Goal: Task Accomplishment & Management: Use online tool/utility

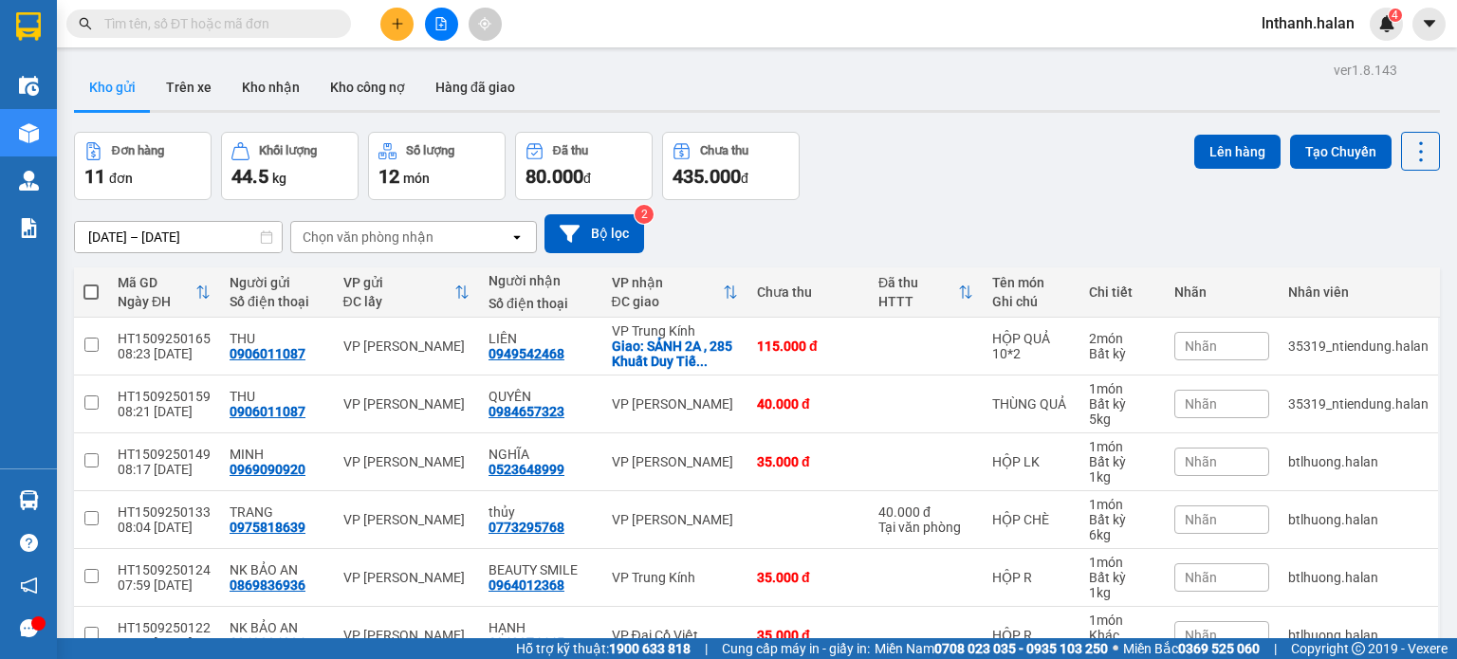
click at [948, 179] on section "Kết quả tìm kiếm ( 0 ) Bộ lọc Thuộc VP này No Data lnthanh.halan 4 Điều hành xe…" at bounding box center [728, 329] width 1457 height 659
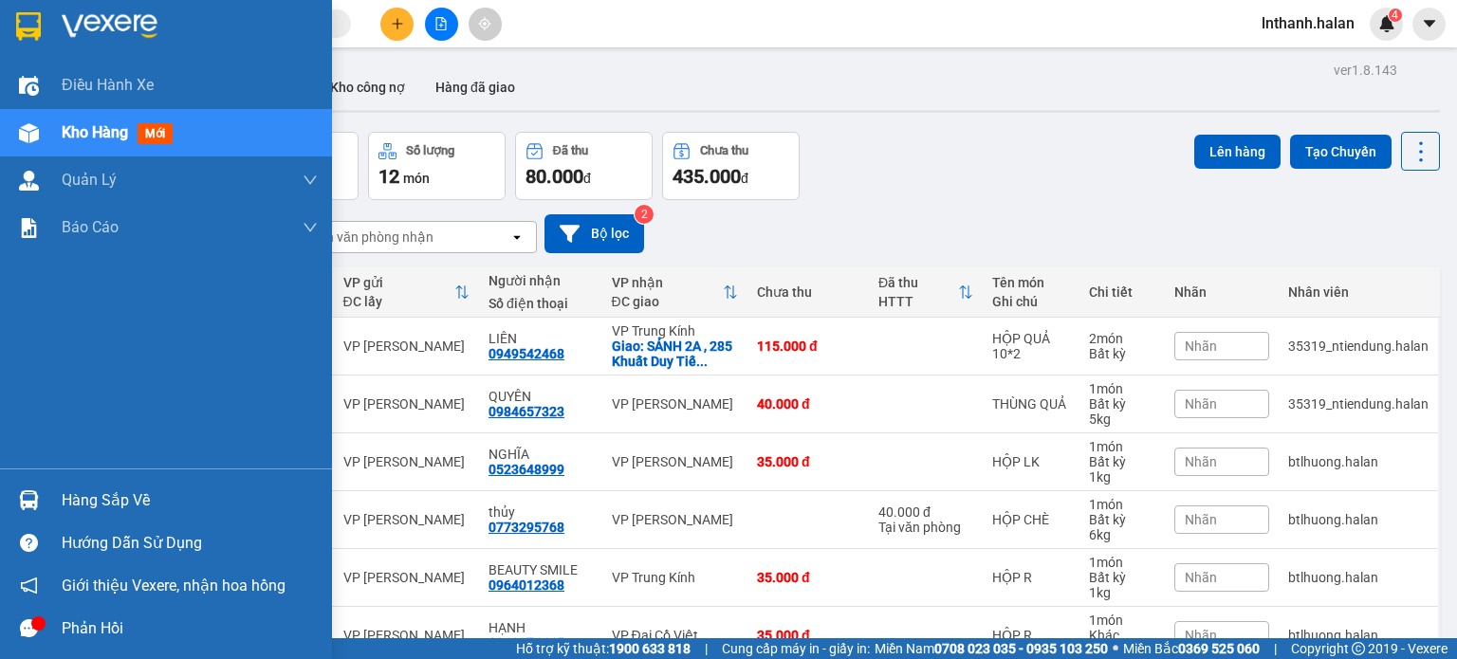
click at [91, 503] on div "Hàng sắp về" at bounding box center [190, 501] width 256 height 28
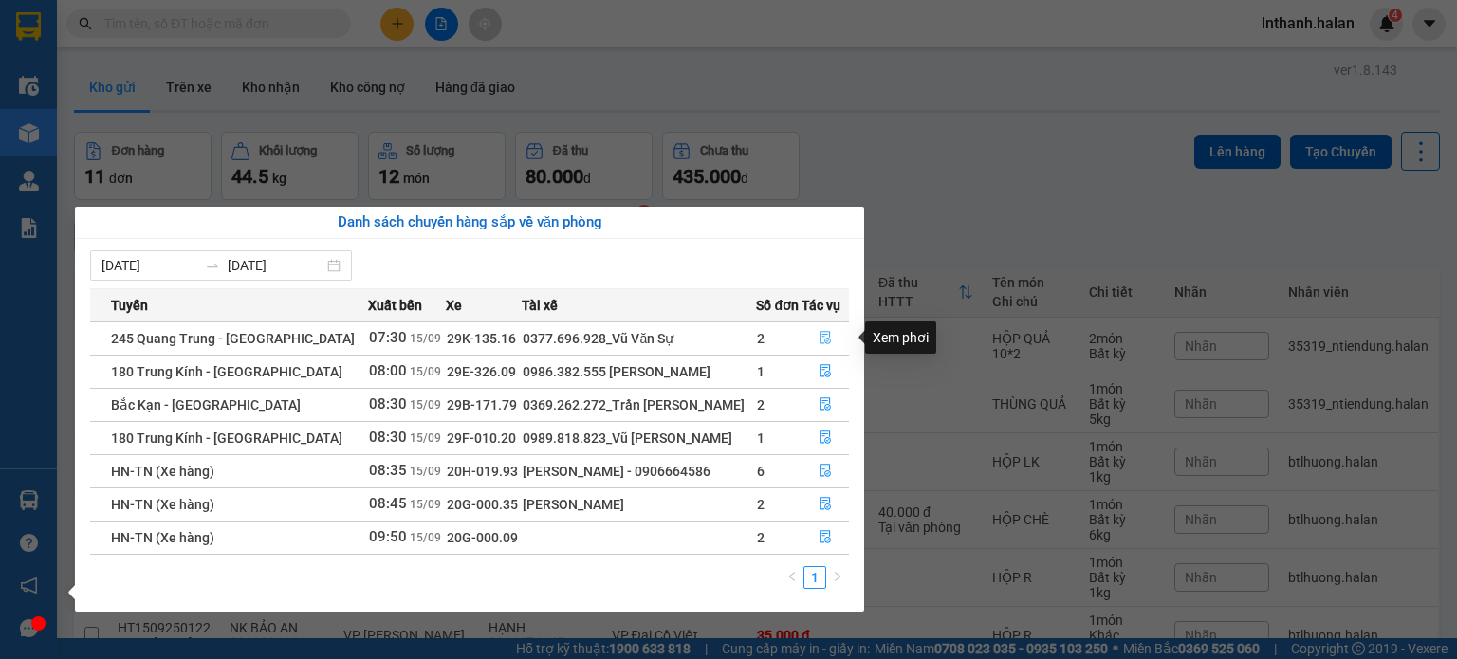
click at [819, 341] on icon "file-done" at bounding box center [824, 338] width 11 height 13
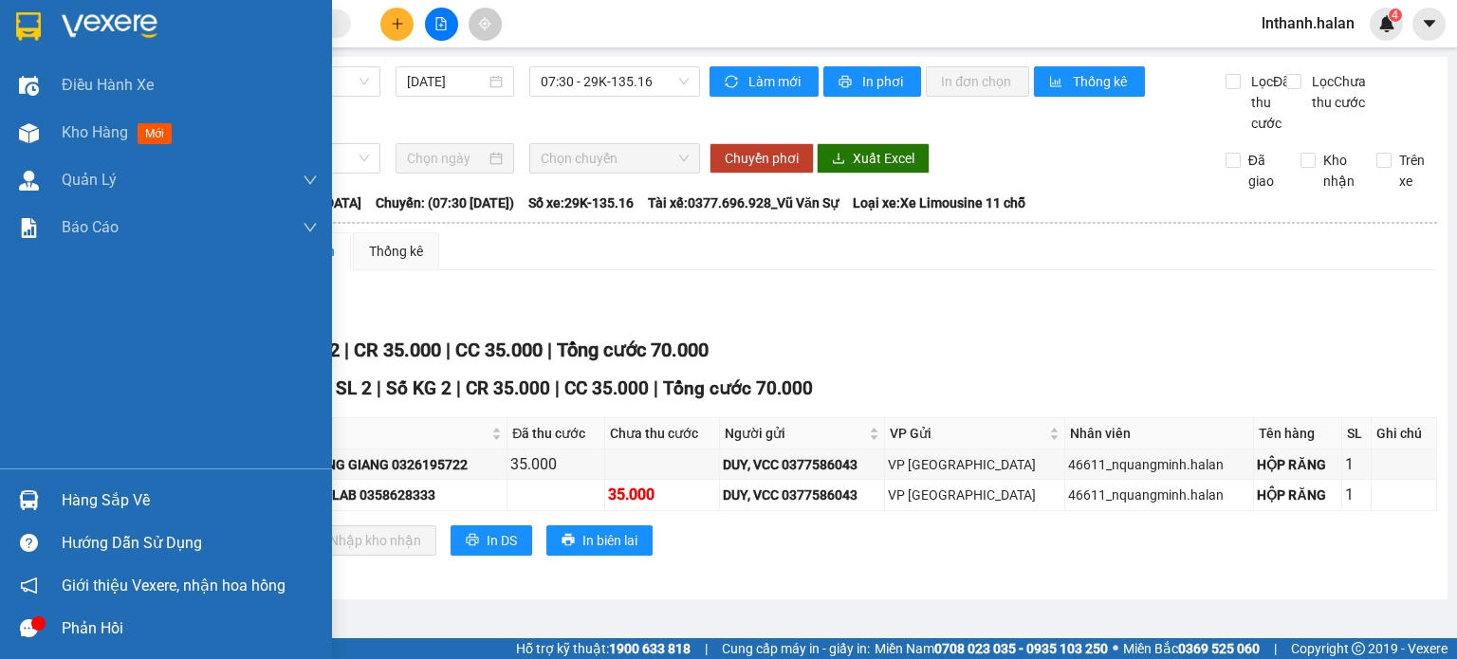
click at [70, 494] on div "Hàng sắp về" at bounding box center [190, 501] width 256 height 28
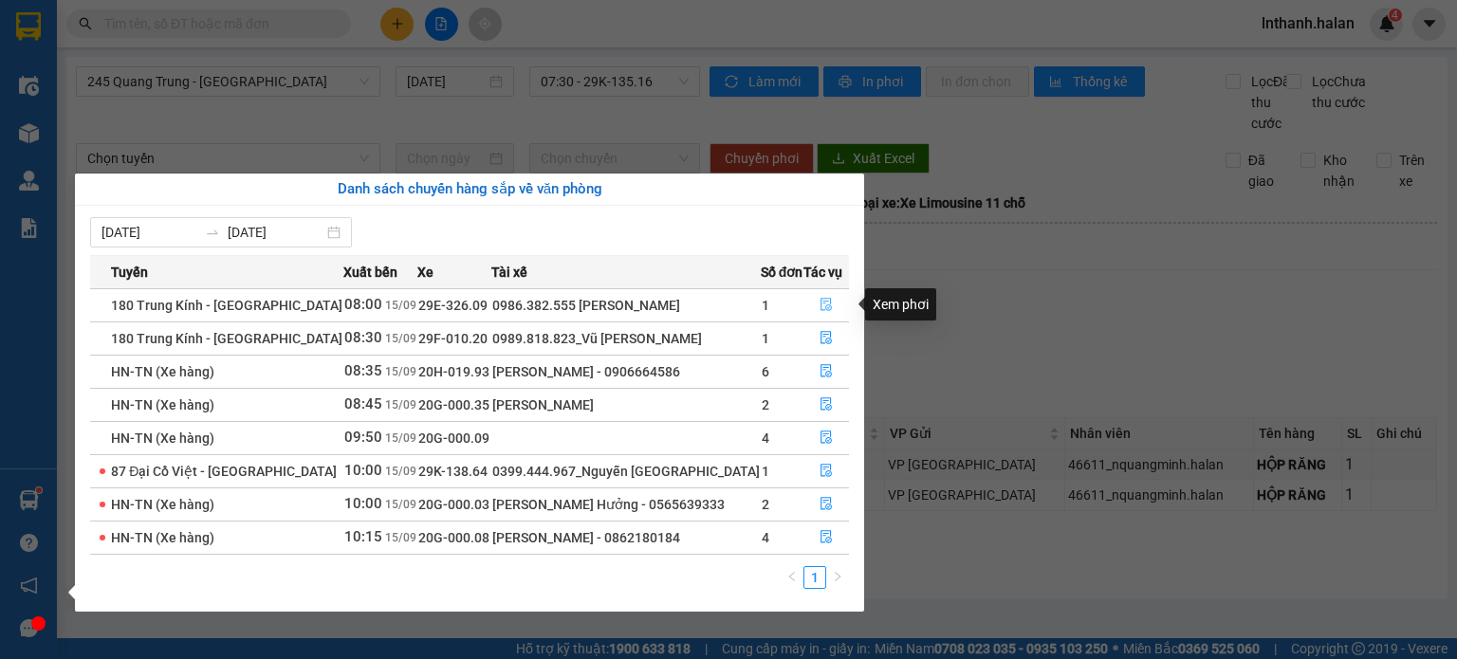
click at [819, 302] on icon "file-done" at bounding box center [825, 304] width 13 height 13
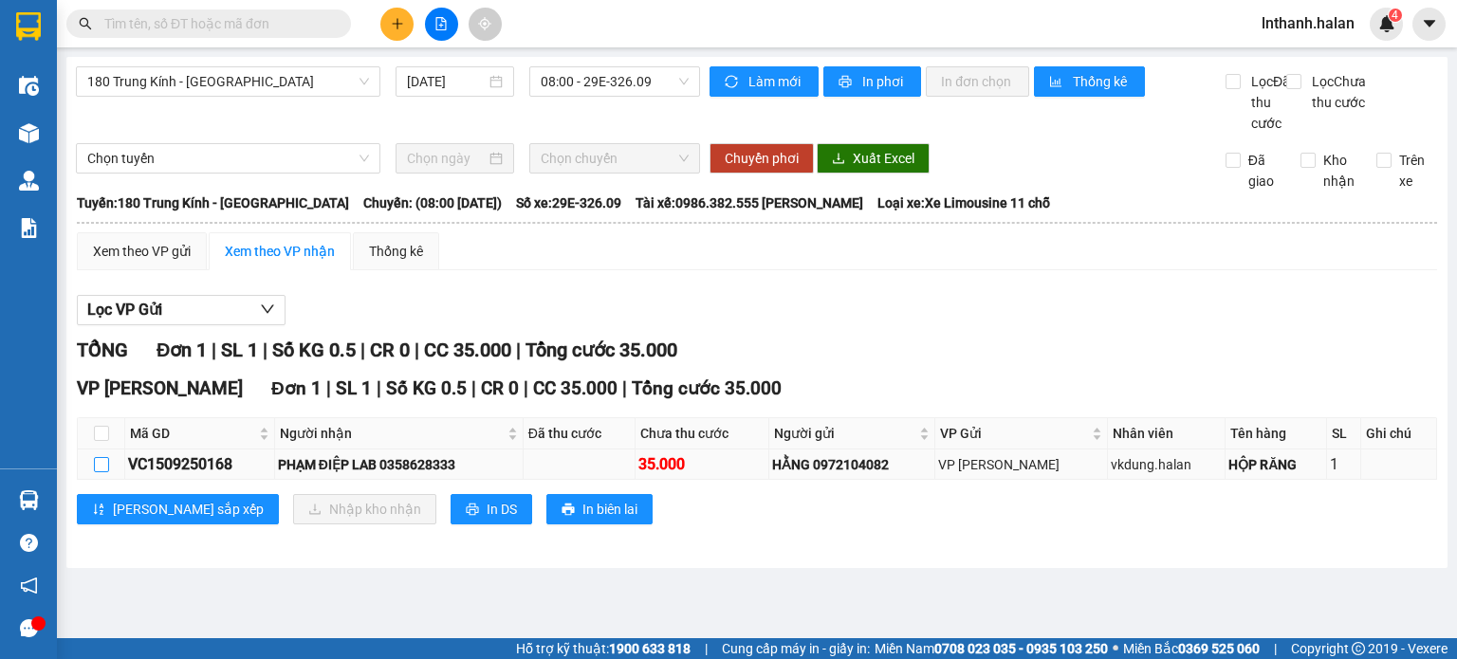
click at [97, 472] on input "checkbox" at bounding box center [101, 464] width 15 height 15
checkbox input "true"
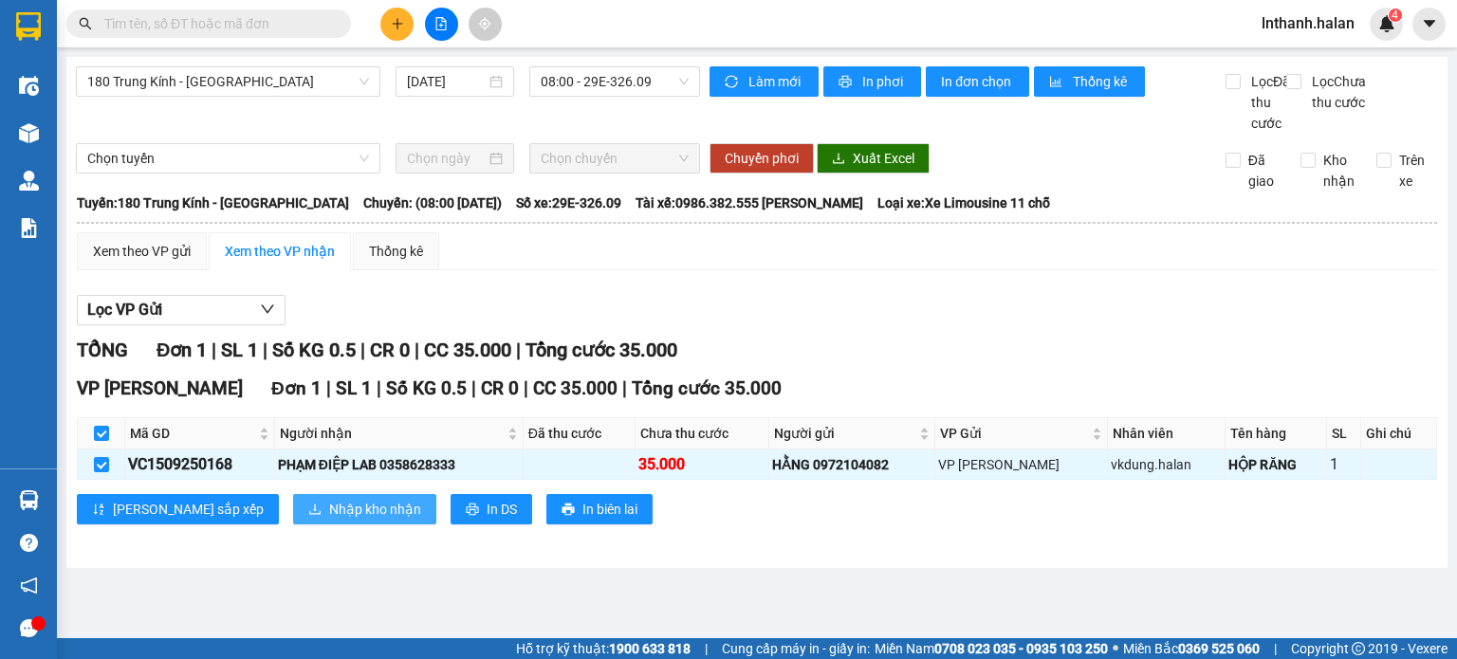
click at [329, 520] on span "Nhập kho nhận" at bounding box center [375, 509] width 92 height 21
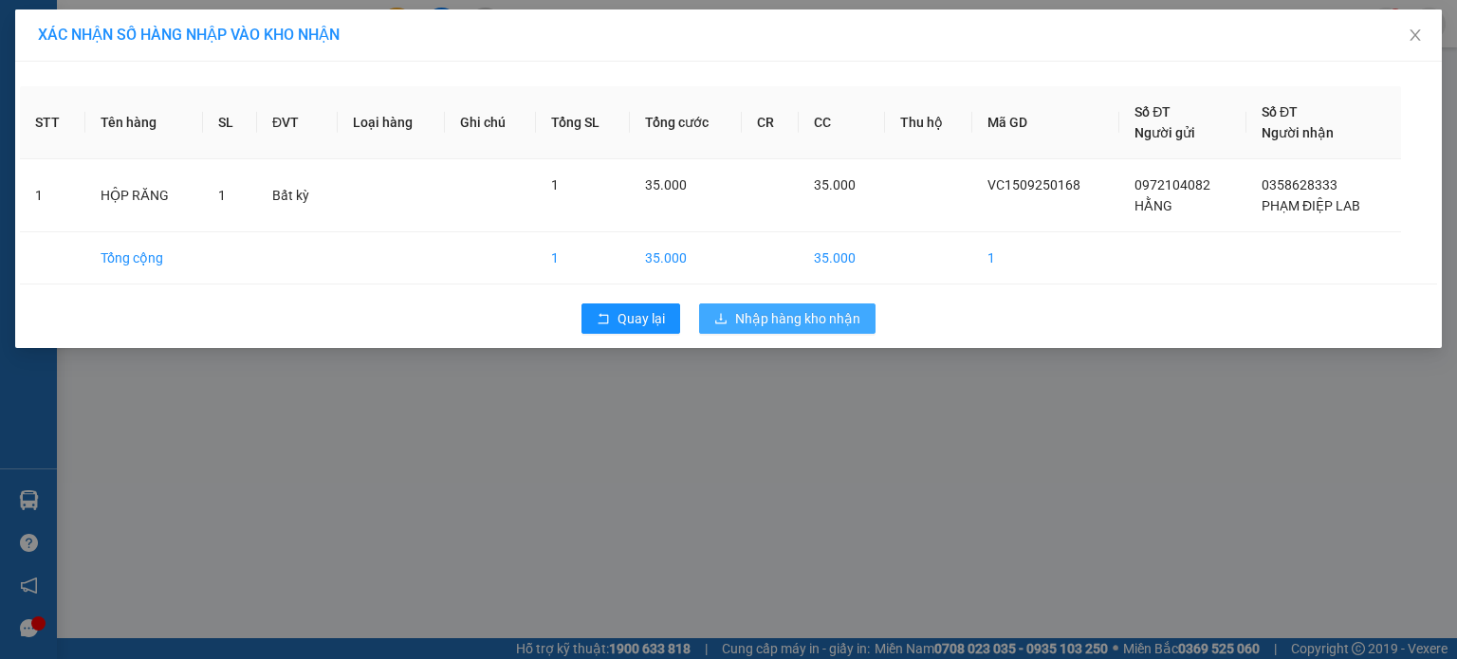
click at [743, 311] on span "Nhập hàng kho nhận" at bounding box center [797, 318] width 125 height 21
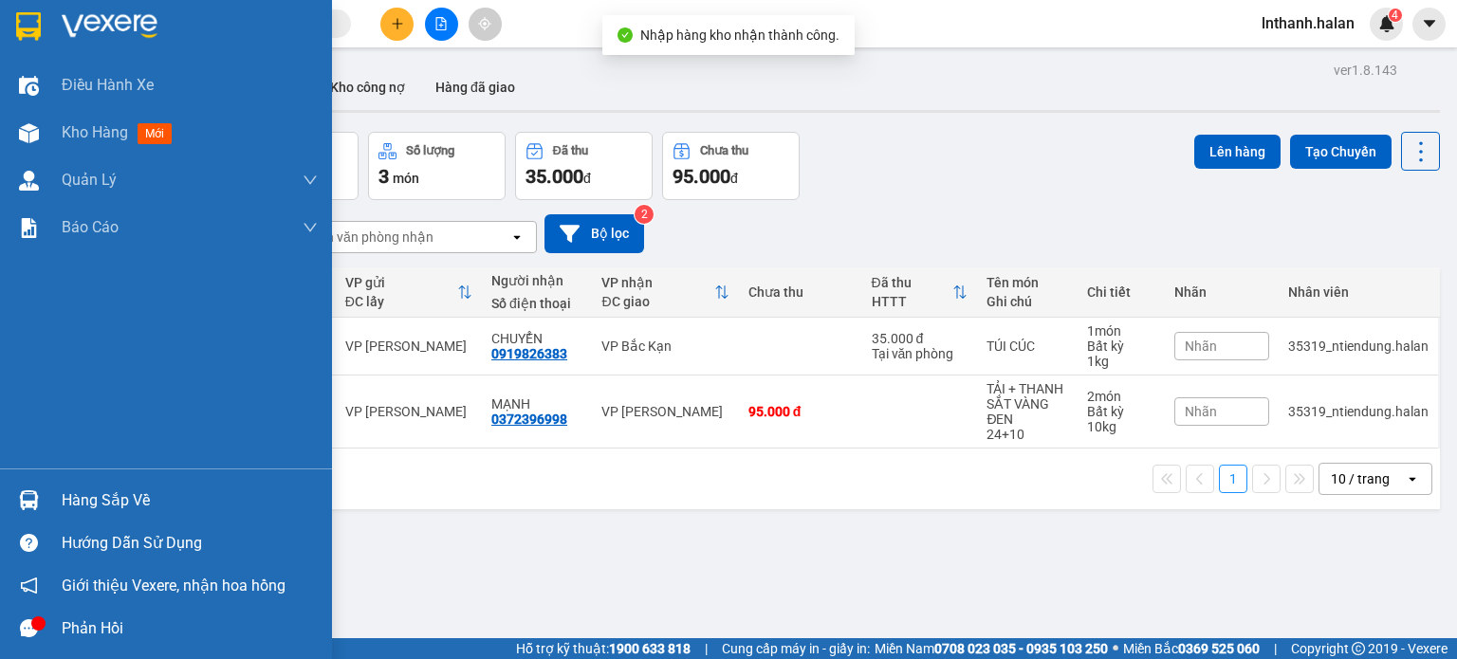
click at [91, 501] on div "Hàng sắp về" at bounding box center [190, 501] width 256 height 28
